Goal: Transaction & Acquisition: Subscribe to service/newsletter

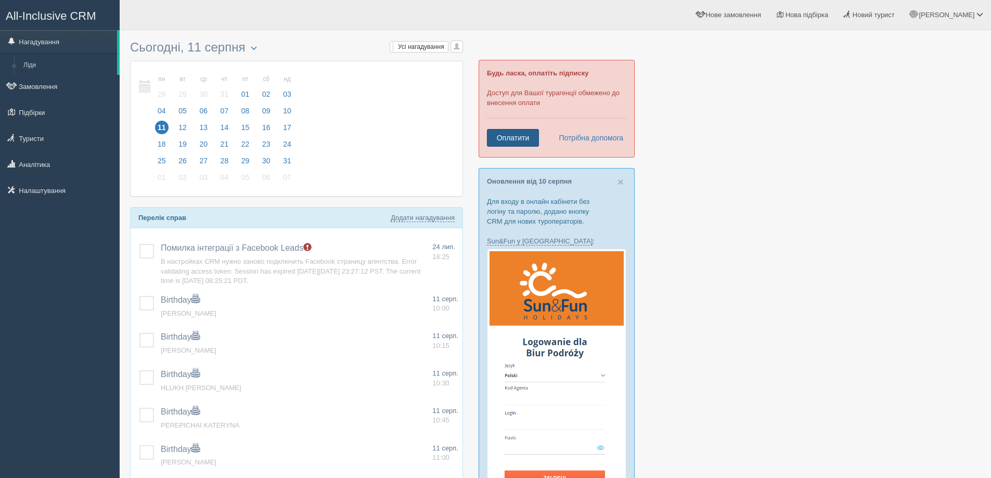
click at [501, 137] on link "Оплатити" at bounding box center [513, 138] width 52 height 18
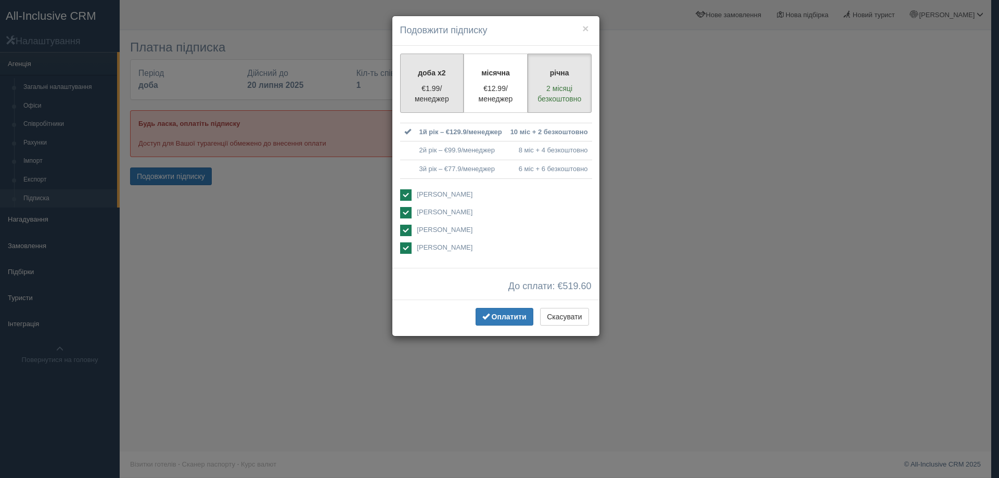
click at [430, 94] on p "€1.99/менеджер" at bounding box center [432, 93] width 50 height 21
radio input "true"
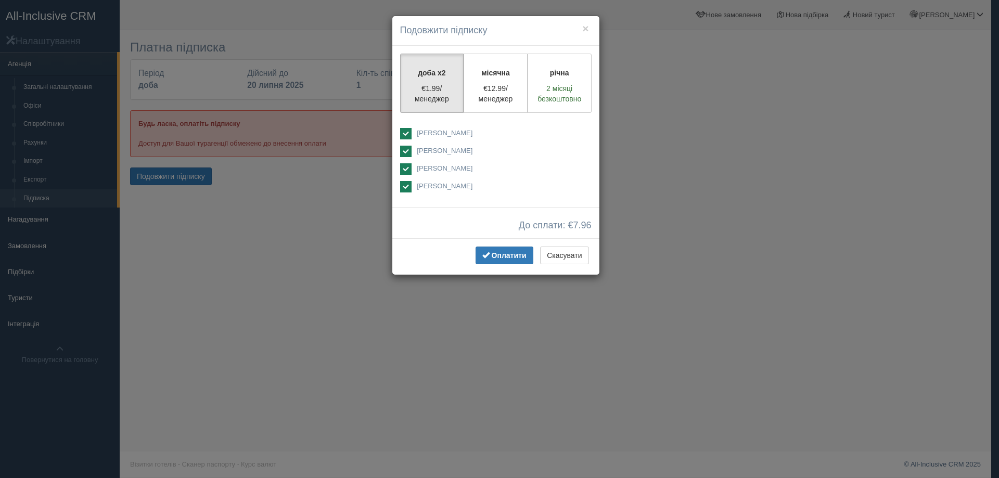
click at [407, 151] on ins at bounding box center [405, 151] width 11 height 11
checkbox input "false"
click at [407, 168] on ins at bounding box center [405, 168] width 11 height 11
checkbox input "false"
click at [405, 188] on ins at bounding box center [405, 186] width 11 height 11
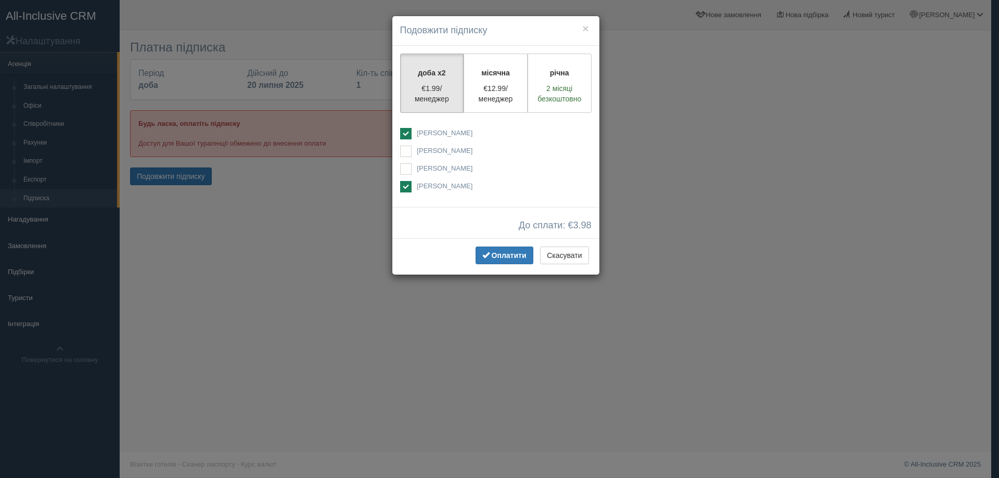
checkbox input "false"
click at [493, 256] on span "Оплатити" at bounding box center [509, 255] width 35 height 8
